Goal: Information Seeking & Learning: Stay updated

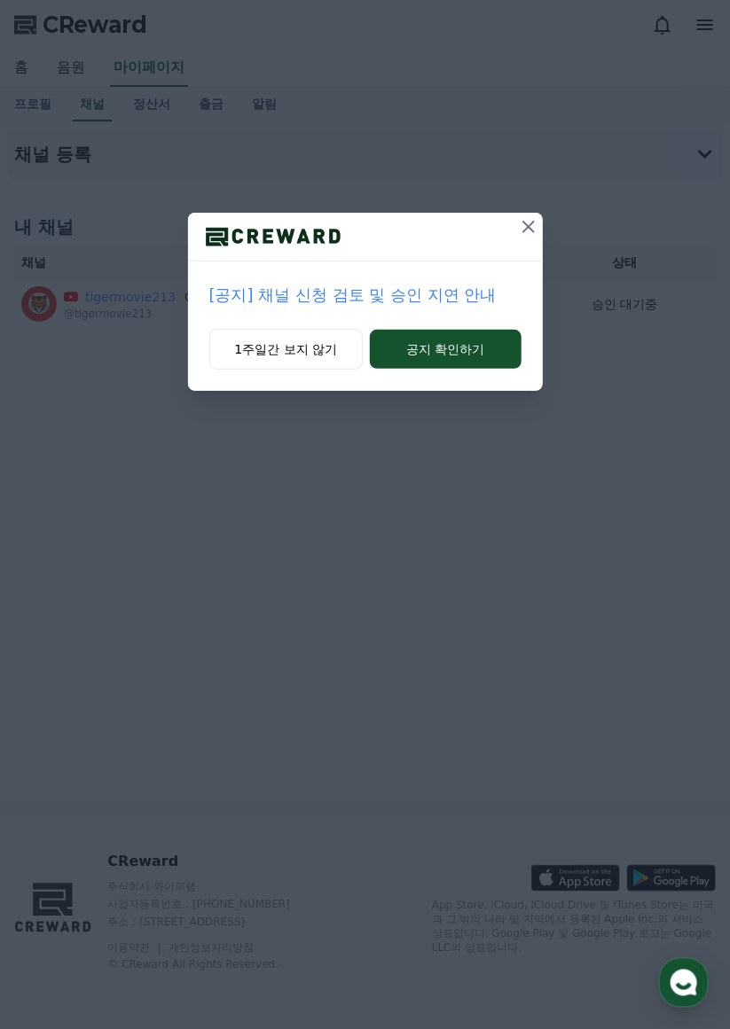
click at [239, 302] on p "[공지] 채널 신청 검토 및 승인 지연 안내" at bounding box center [365, 295] width 312 height 25
click at [263, 344] on button "1주일간 보지 않기" at bounding box center [286, 349] width 154 height 41
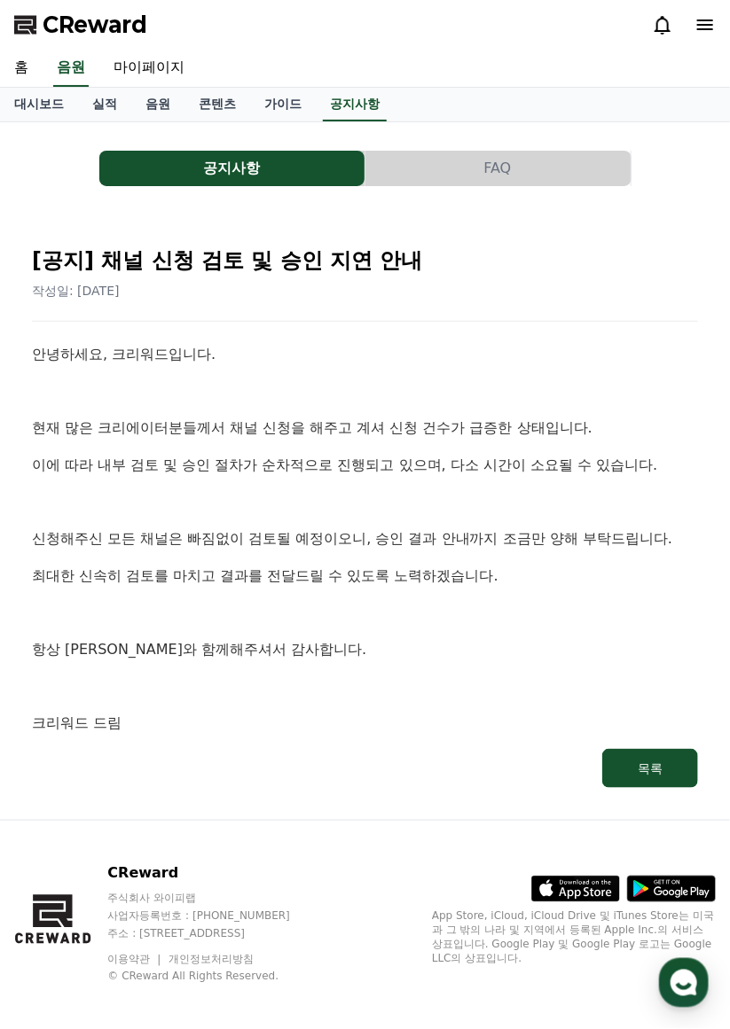
click at [663, 760] on button "목록" at bounding box center [650, 768] width 96 height 39
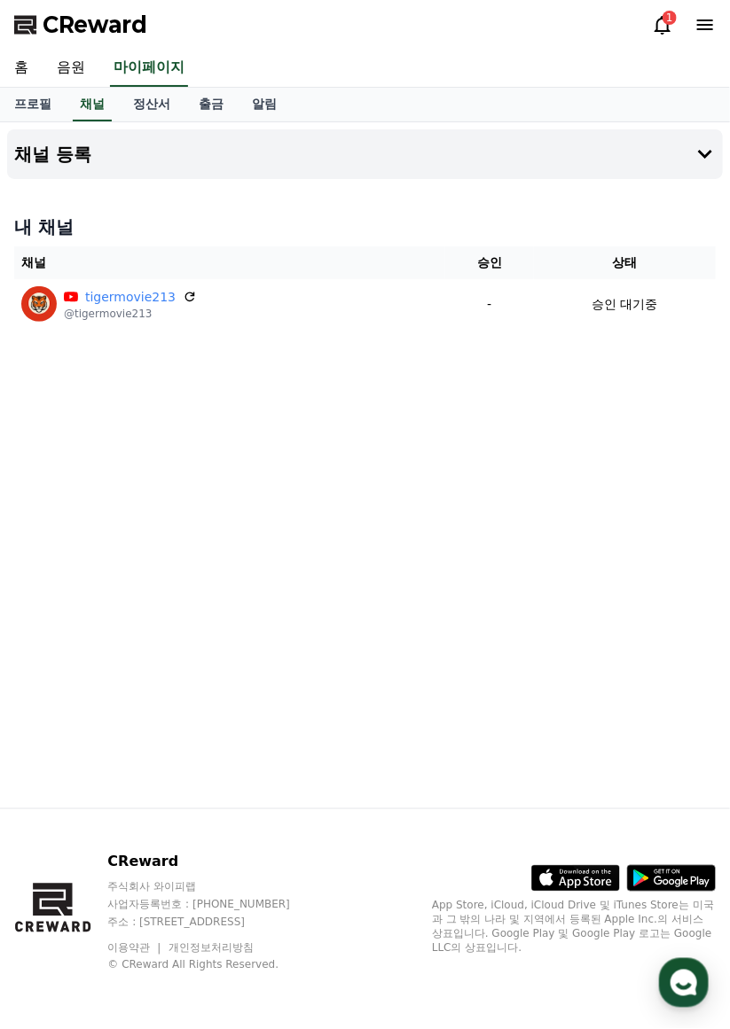
click at [669, 19] on div "1" at bounding box center [669, 18] width 14 height 14
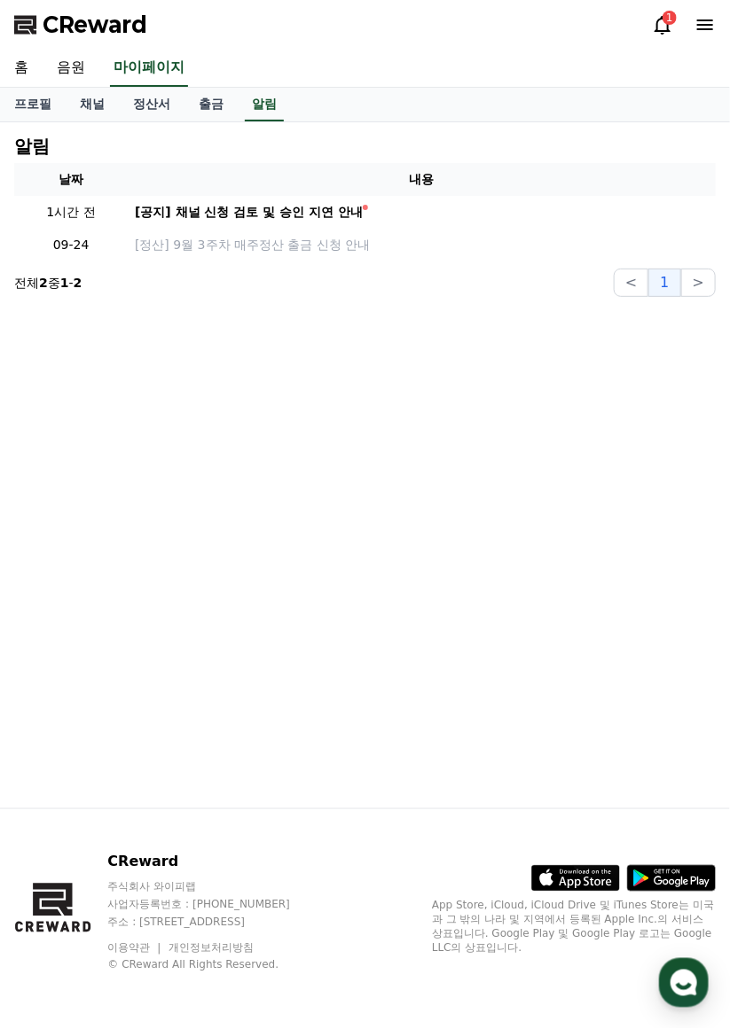
click at [673, 20] on div "1" at bounding box center [669, 18] width 14 height 14
click at [665, 27] on icon at bounding box center [662, 24] width 21 height 21
click at [274, 207] on div "[공지] 채널 신청 검토 및 승인 지연 안내" at bounding box center [249, 212] width 228 height 19
